Goal: Task Accomplishment & Management: Use online tool/utility

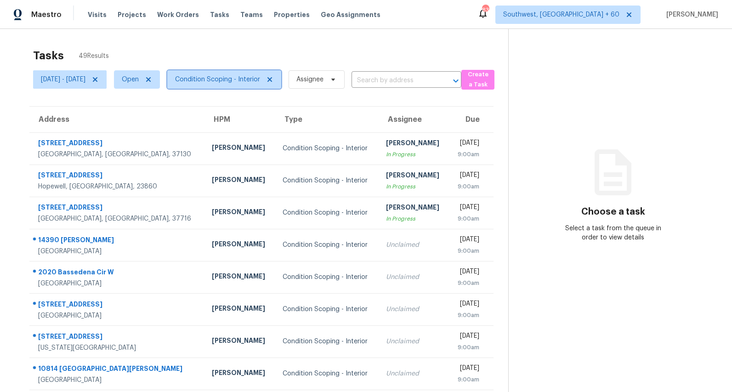
click at [255, 77] on span "Condition Scoping - Interior" at bounding box center [217, 79] width 85 height 9
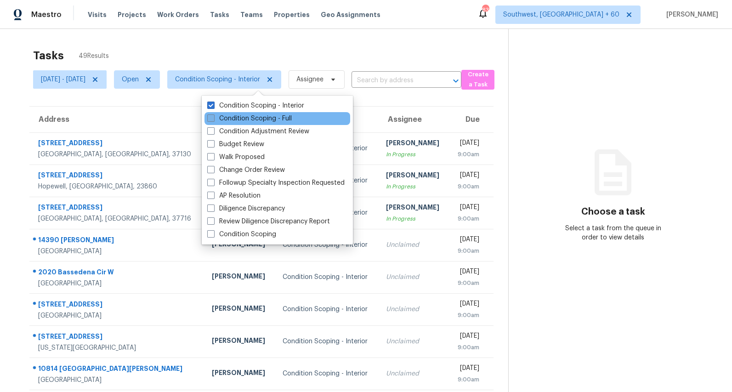
click at [243, 117] on label "Condition Scoping - Full" at bounding box center [249, 118] width 85 height 9
click at [213, 117] on input "Condition Scoping - Full" at bounding box center [210, 117] width 6 height 6
checkbox input "true"
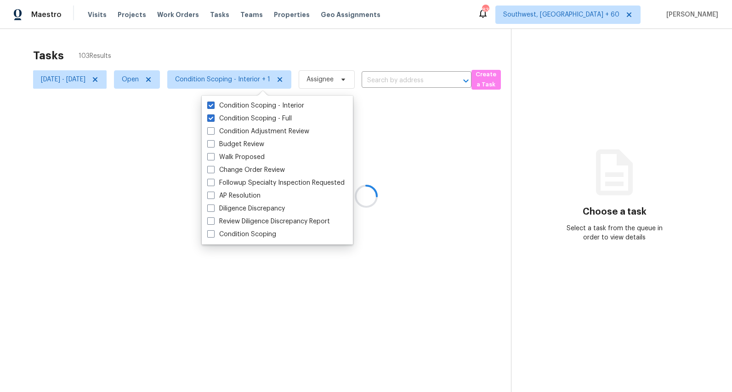
click at [232, 50] on div at bounding box center [366, 196] width 732 height 392
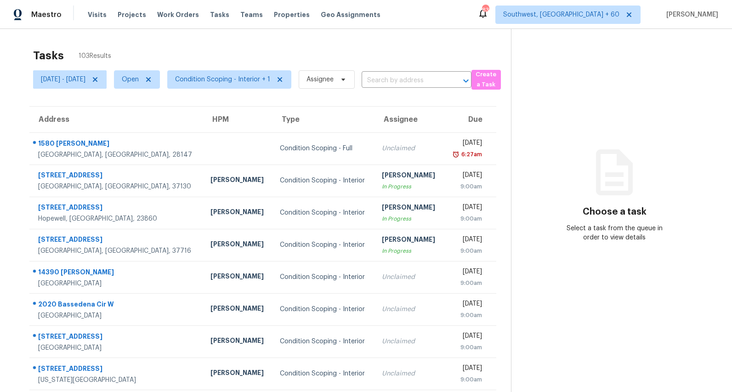
click at [185, 48] on div "Tasks 103 Results" at bounding box center [272, 56] width 478 height 24
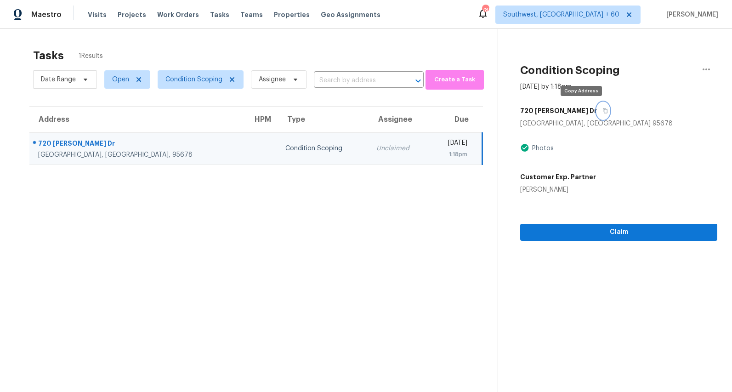
click at [602, 111] on icon "button" at bounding box center [605, 111] width 6 height 6
